Goal: Book appointment/travel/reservation

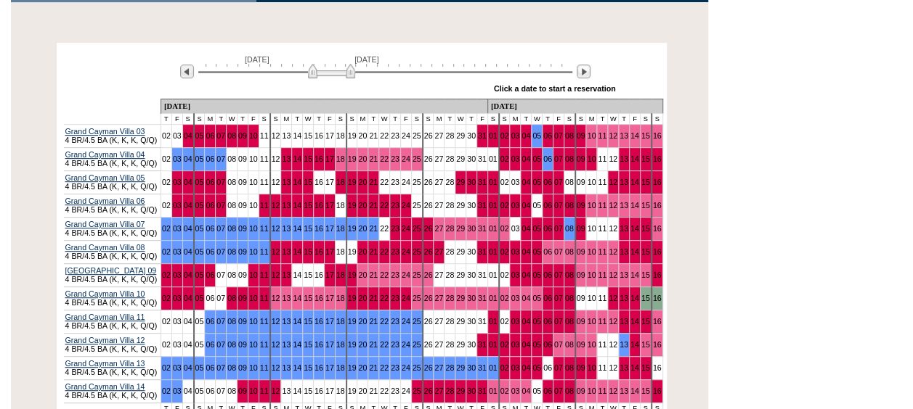
scroll to position [290, 0]
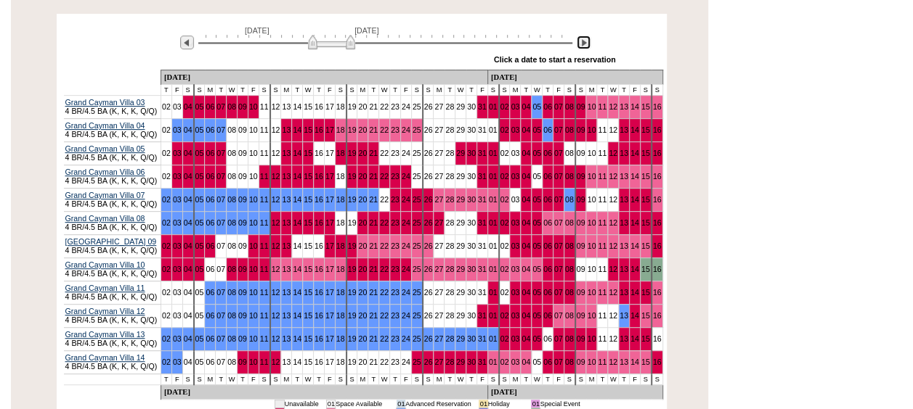
click at [587, 36] on img at bounding box center [583, 43] width 14 height 14
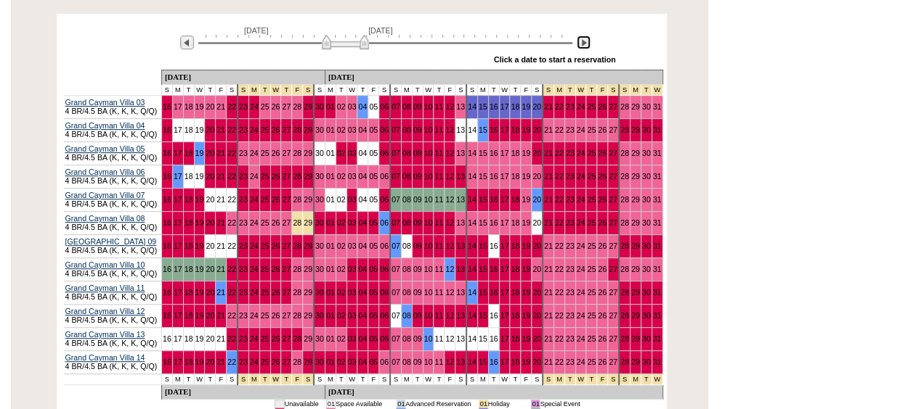
click at [587, 36] on img at bounding box center [583, 43] width 14 height 14
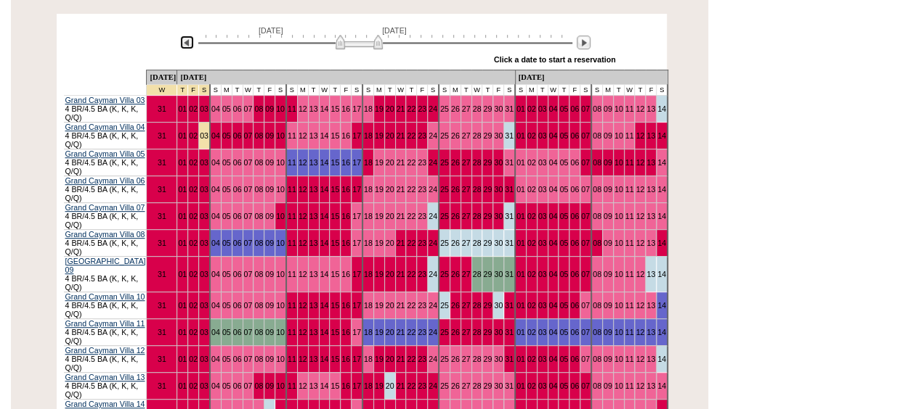
click at [188, 36] on img at bounding box center [187, 43] width 14 height 14
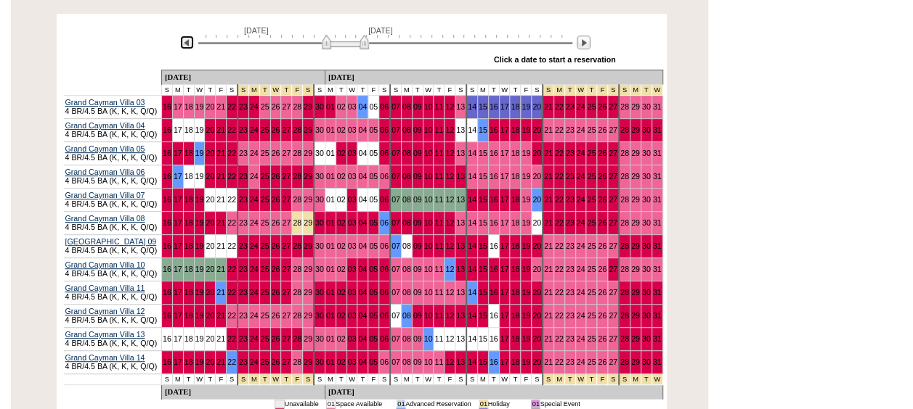
click at [188, 36] on img at bounding box center [187, 43] width 14 height 14
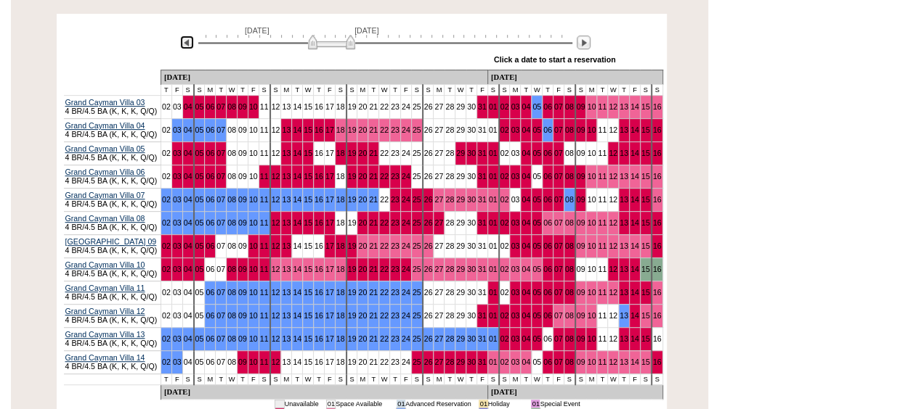
click at [188, 36] on img at bounding box center [187, 43] width 14 height 14
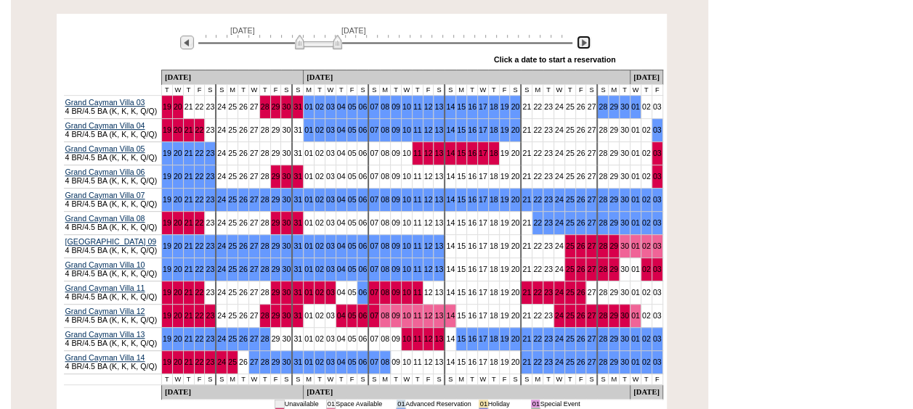
click at [586, 36] on img at bounding box center [583, 43] width 14 height 14
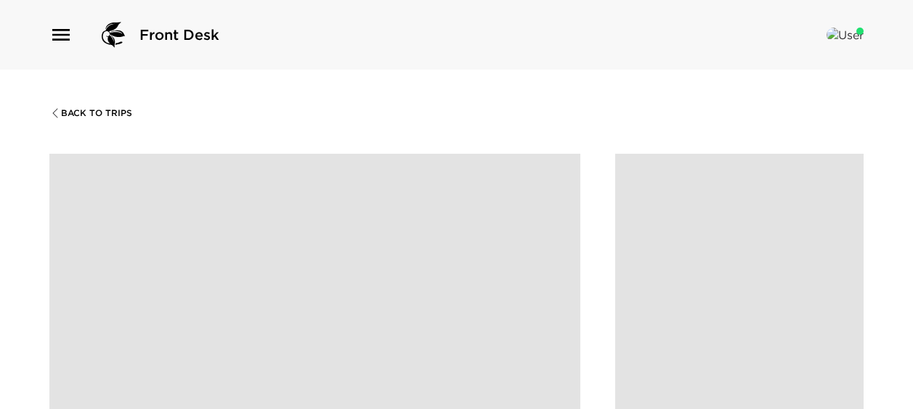
scroll to position [46, 0]
